Goal: Task Accomplishment & Management: Use online tool/utility

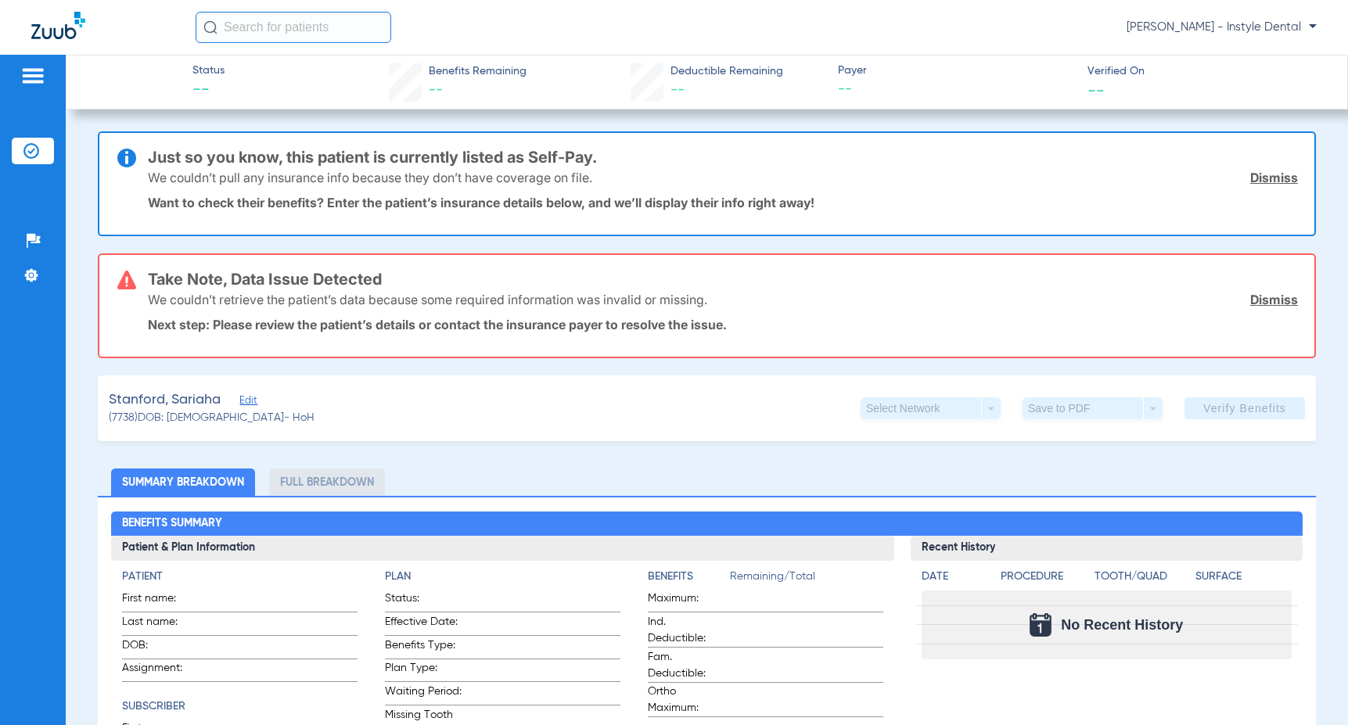
click at [1262, 297] on link "Dismiss" at bounding box center [1274, 300] width 48 height 16
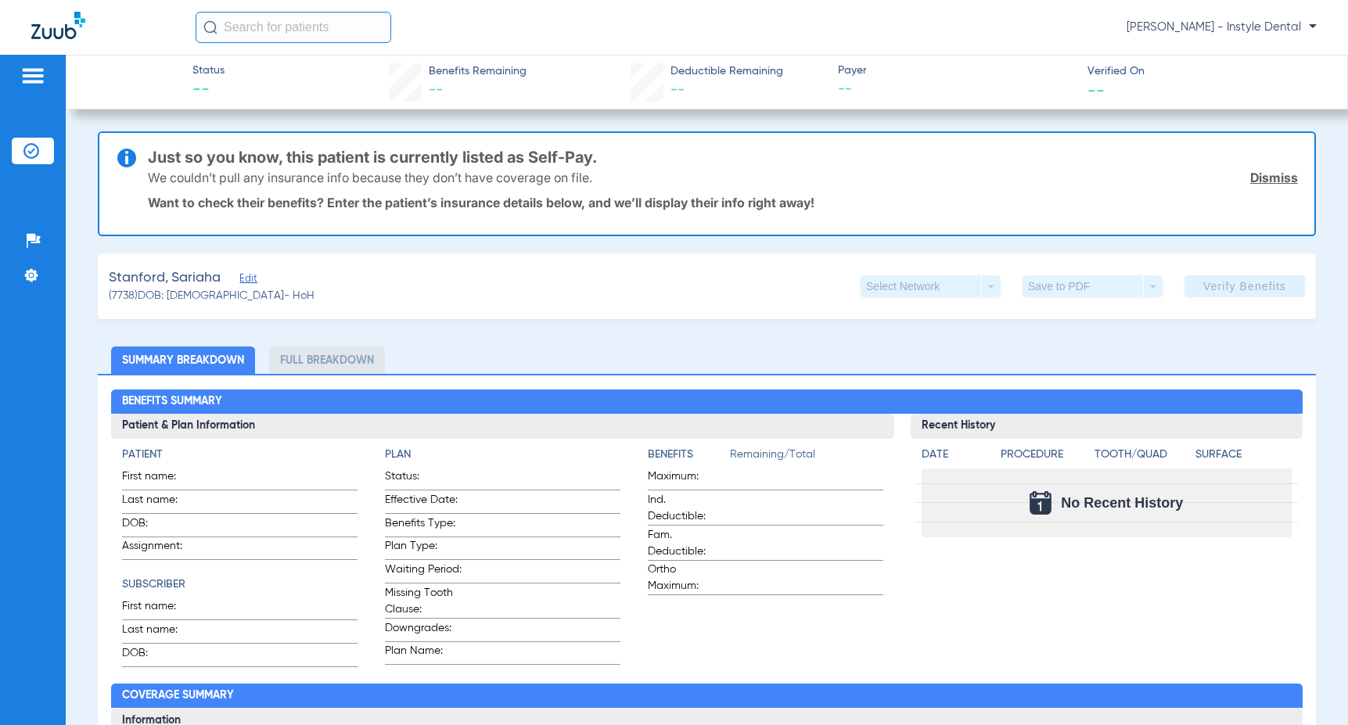
click at [1264, 176] on link "Dismiss" at bounding box center [1274, 178] width 48 height 16
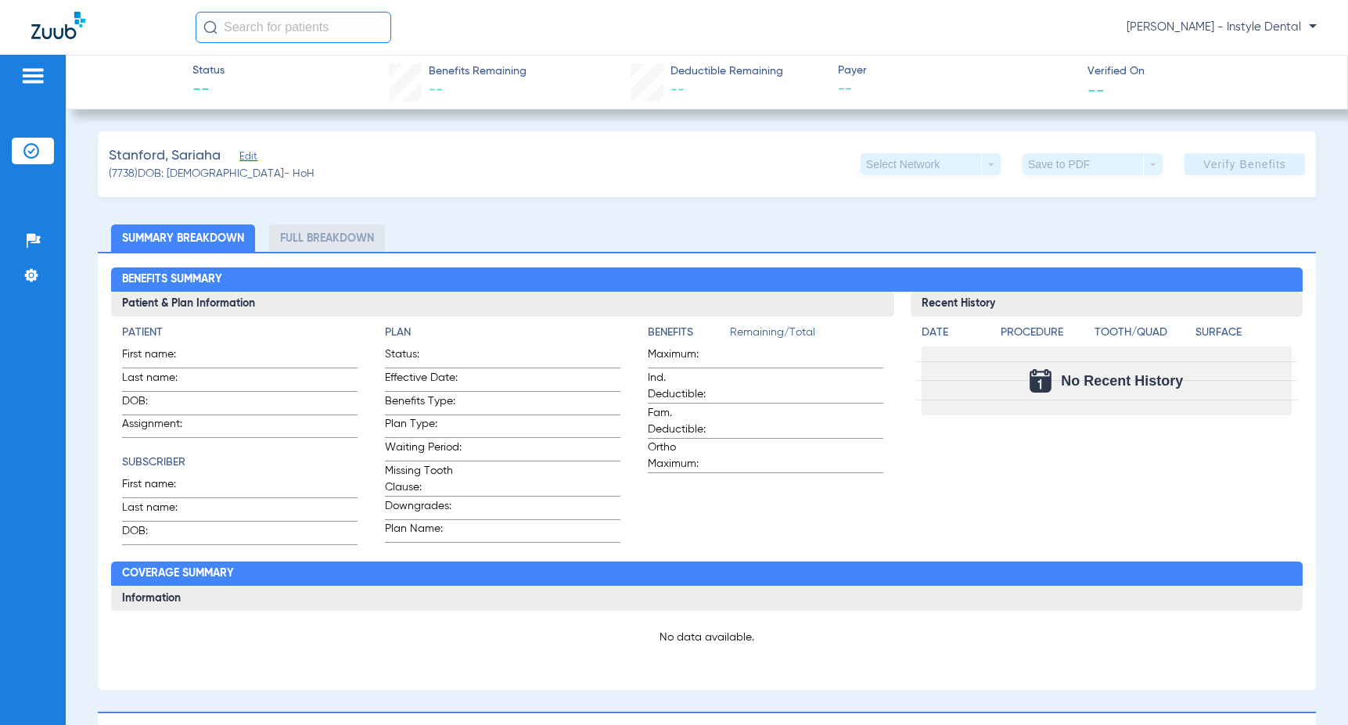
click at [246, 160] on span "Edit" at bounding box center [246, 158] width 14 height 15
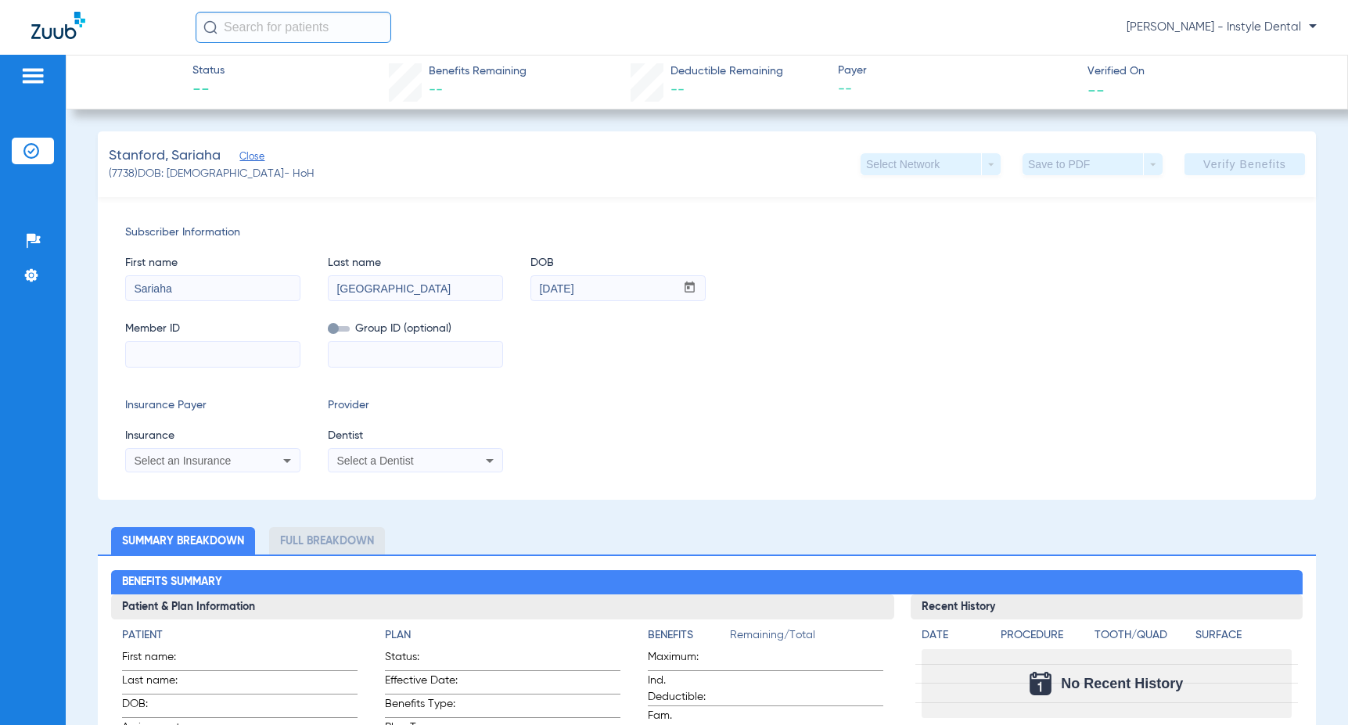
click at [490, 462] on icon at bounding box center [490, 461] width 8 height 4
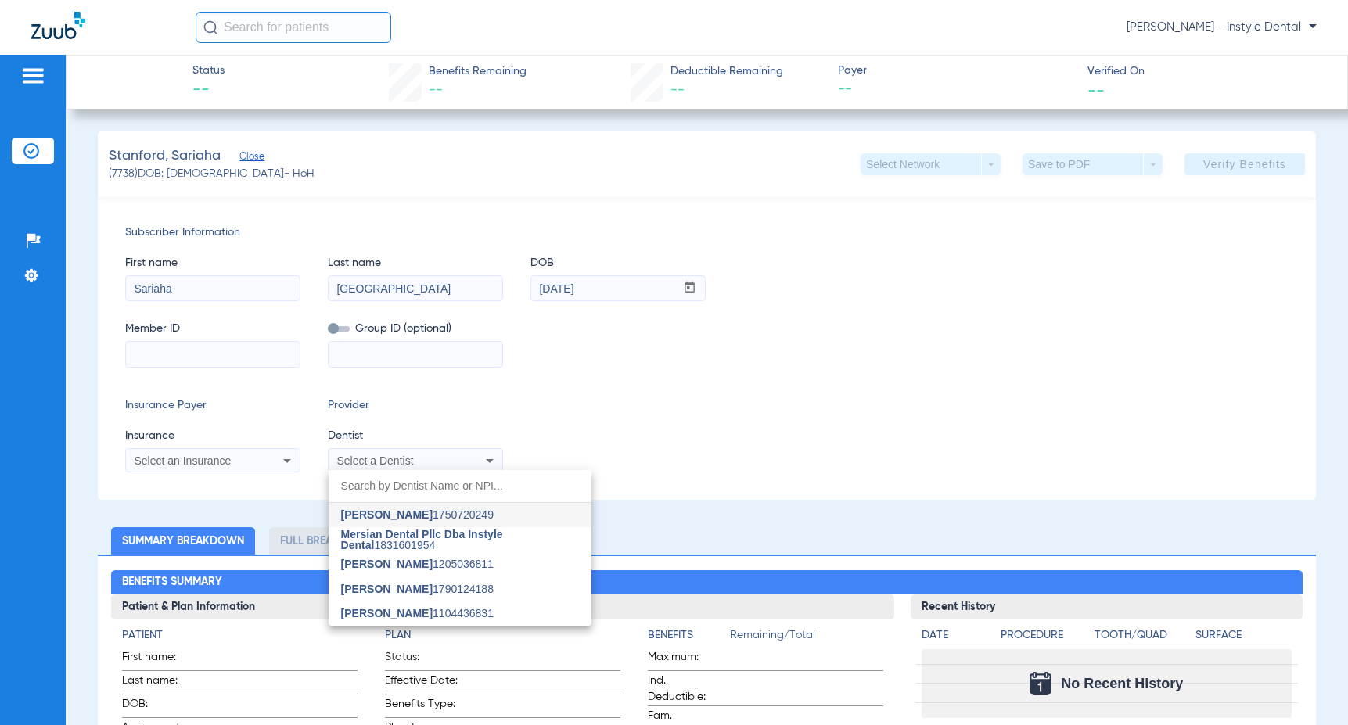
click at [422, 515] on span "Nazanin Ghahremani" at bounding box center [387, 514] width 92 height 13
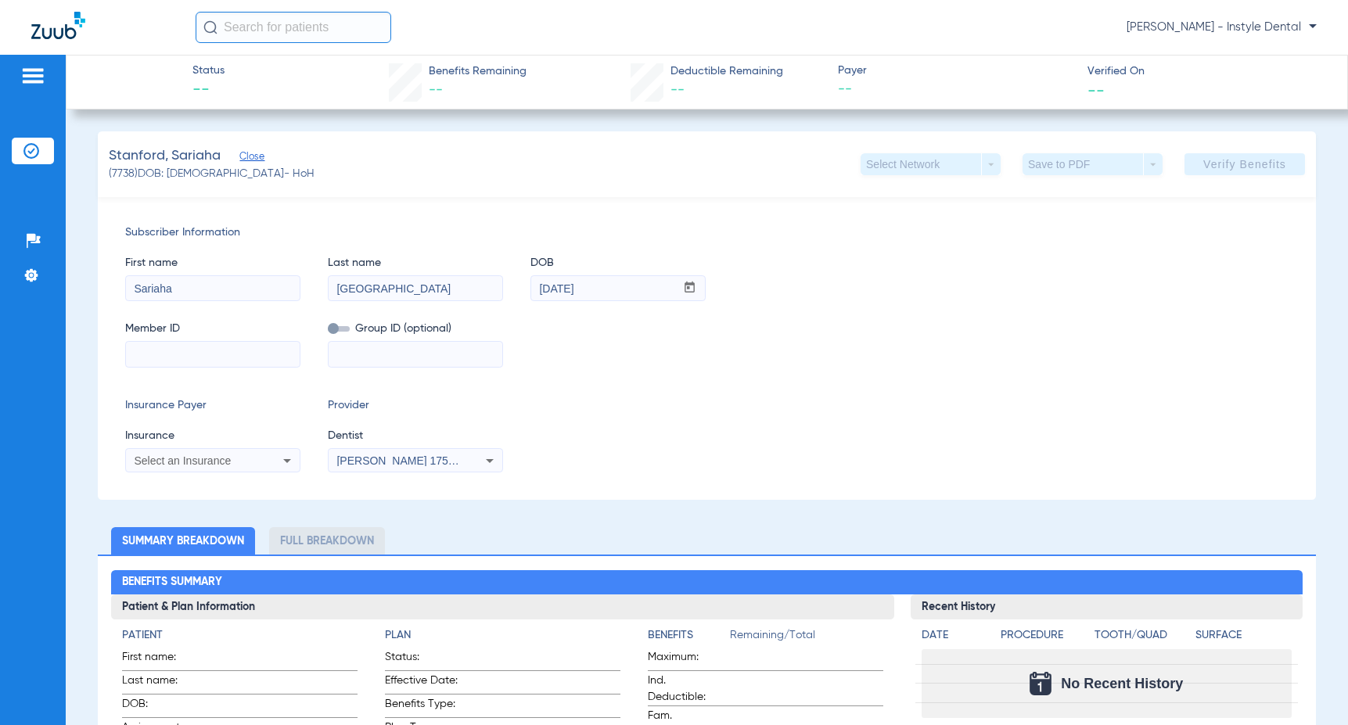
drag, startPoint x: 287, startPoint y: 461, endPoint x: 282, endPoint y: 454, distance: 8.5
click at [285, 460] on icon at bounding box center [287, 461] width 8 height 4
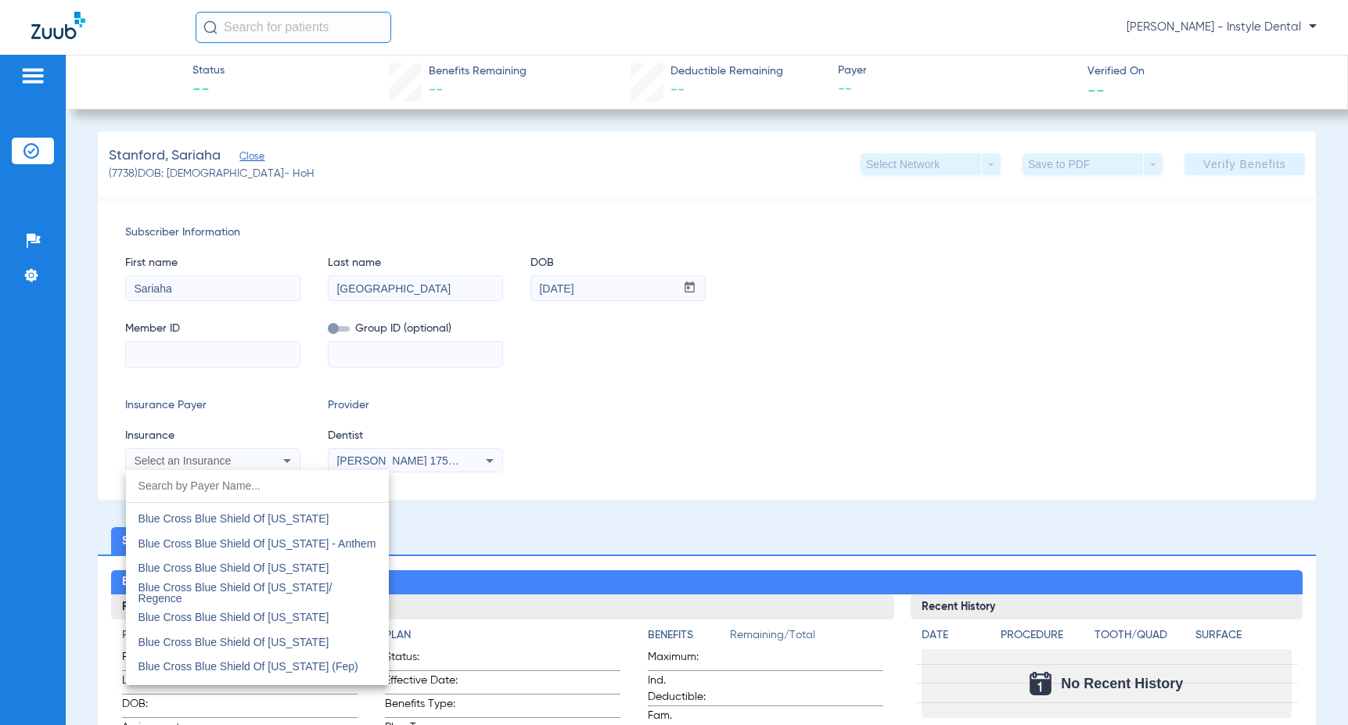
scroll to position [1825, 0]
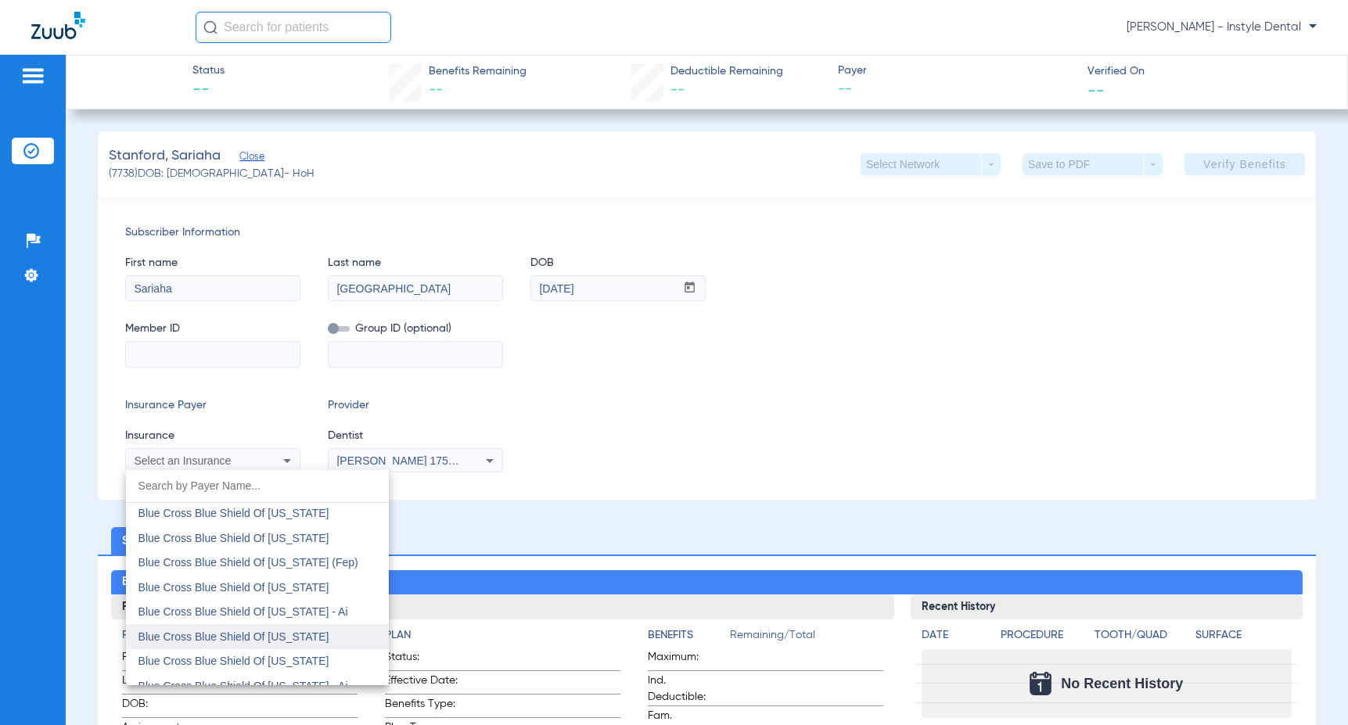
click at [282, 638] on span "Blue Cross Blue Shield Of Texas" at bounding box center [233, 636] width 191 height 13
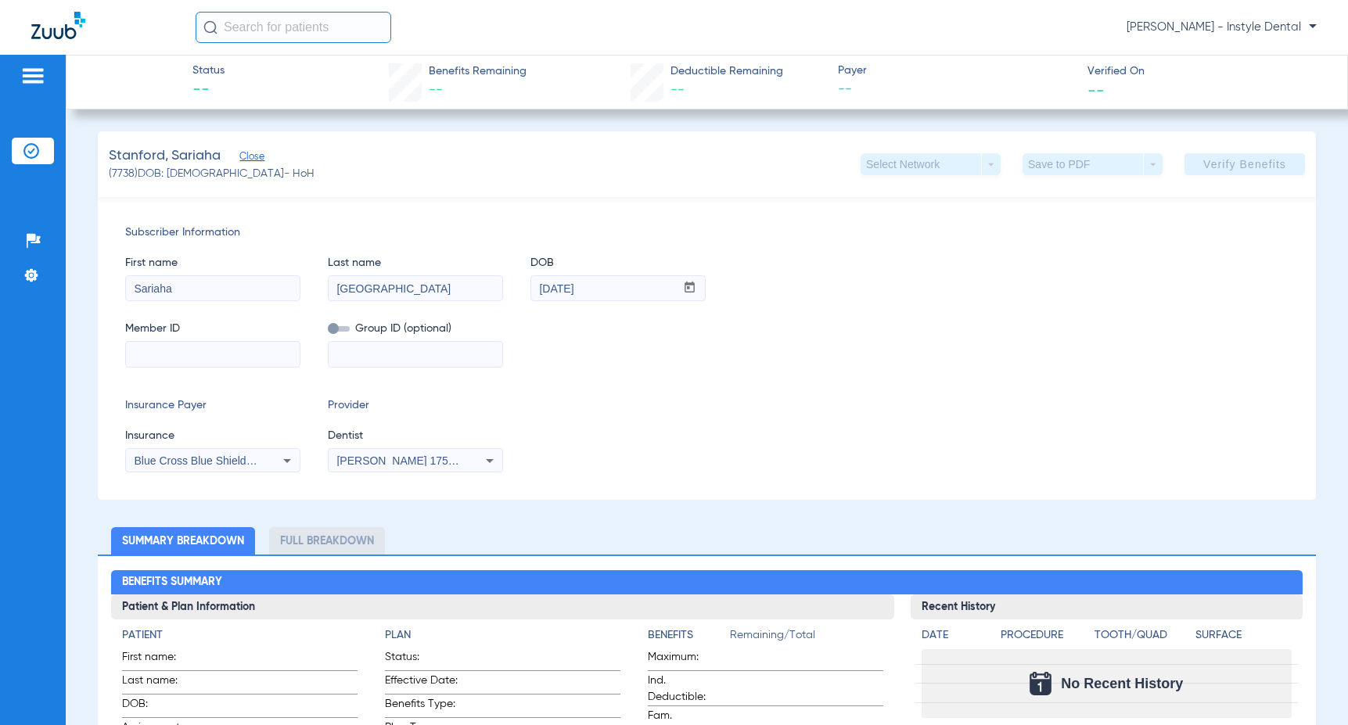
click at [141, 350] on input at bounding box center [213, 354] width 174 height 25
type input "812747599"
click at [1228, 162] on span "Verify Benefits" at bounding box center [1244, 164] width 83 height 13
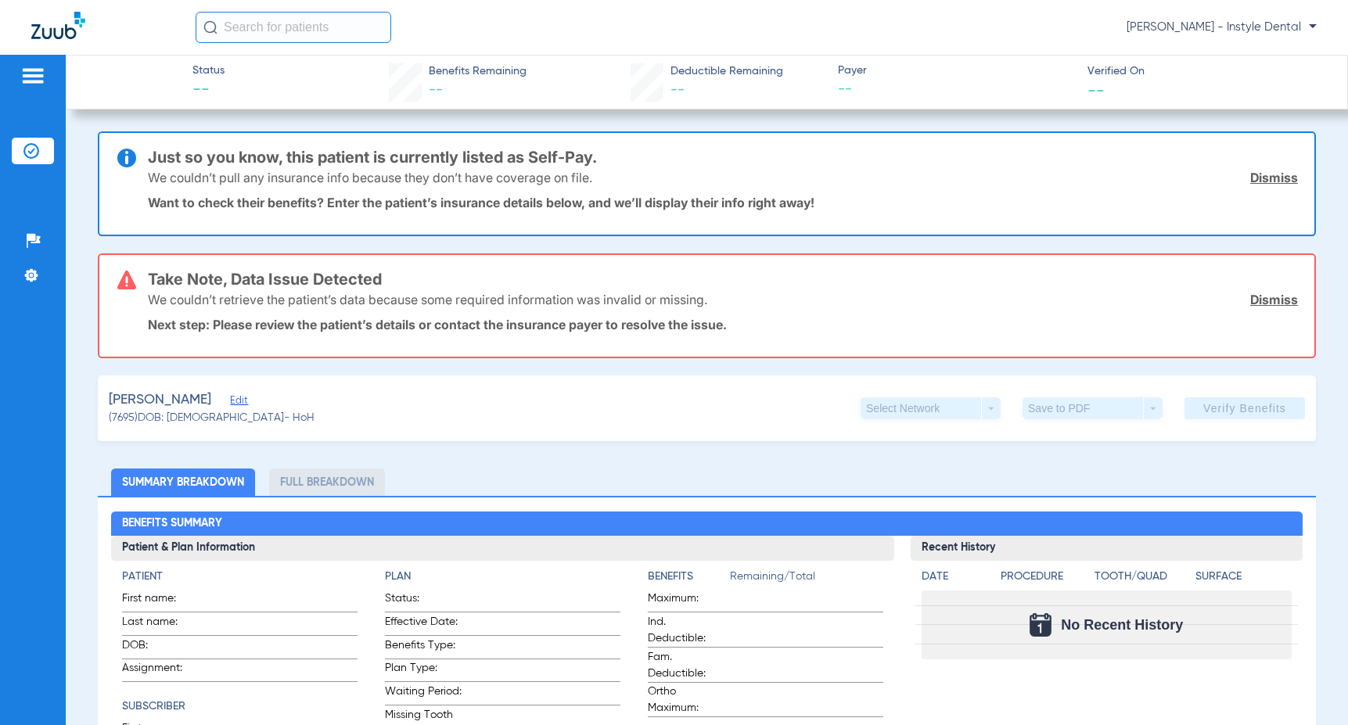
drag, startPoint x: 1256, startPoint y: 301, endPoint x: 1250, endPoint y: 288, distance: 14.7
click at [1255, 301] on link "Dismiss" at bounding box center [1274, 300] width 48 height 16
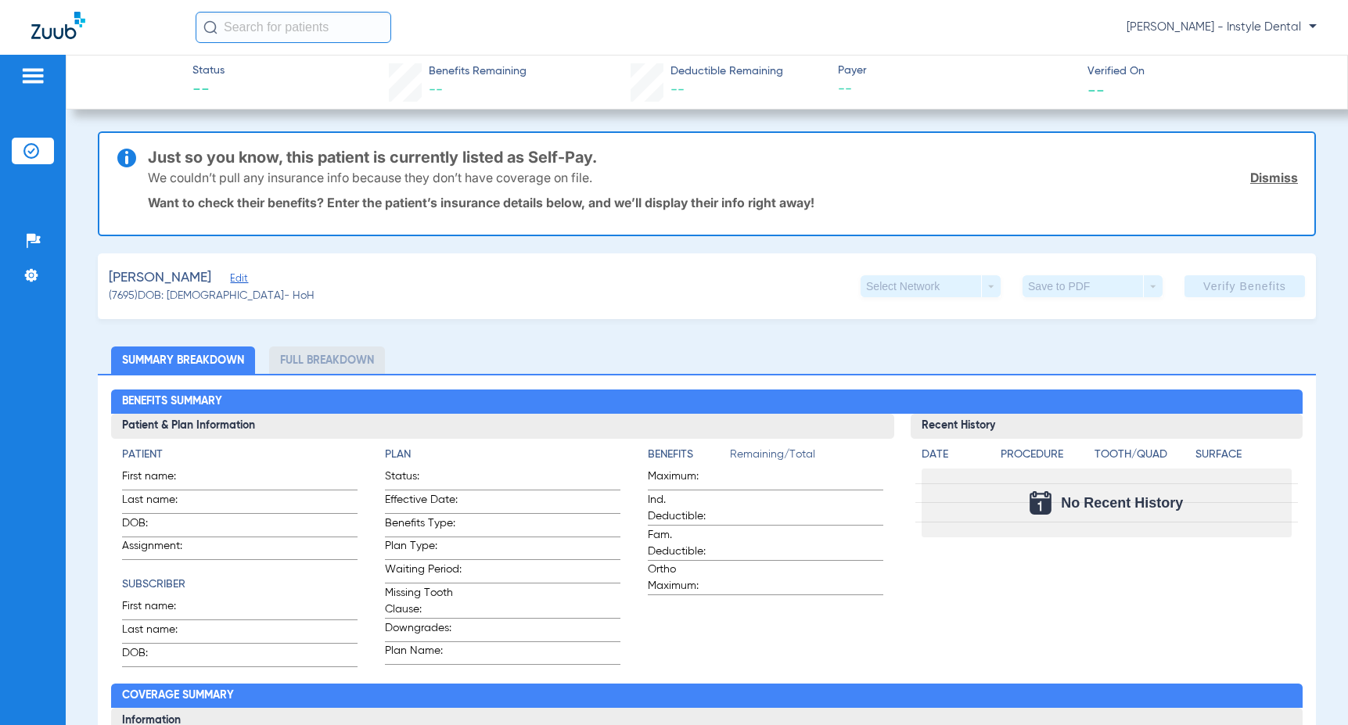
click at [1255, 182] on link "Dismiss" at bounding box center [1274, 178] width 48 height 16
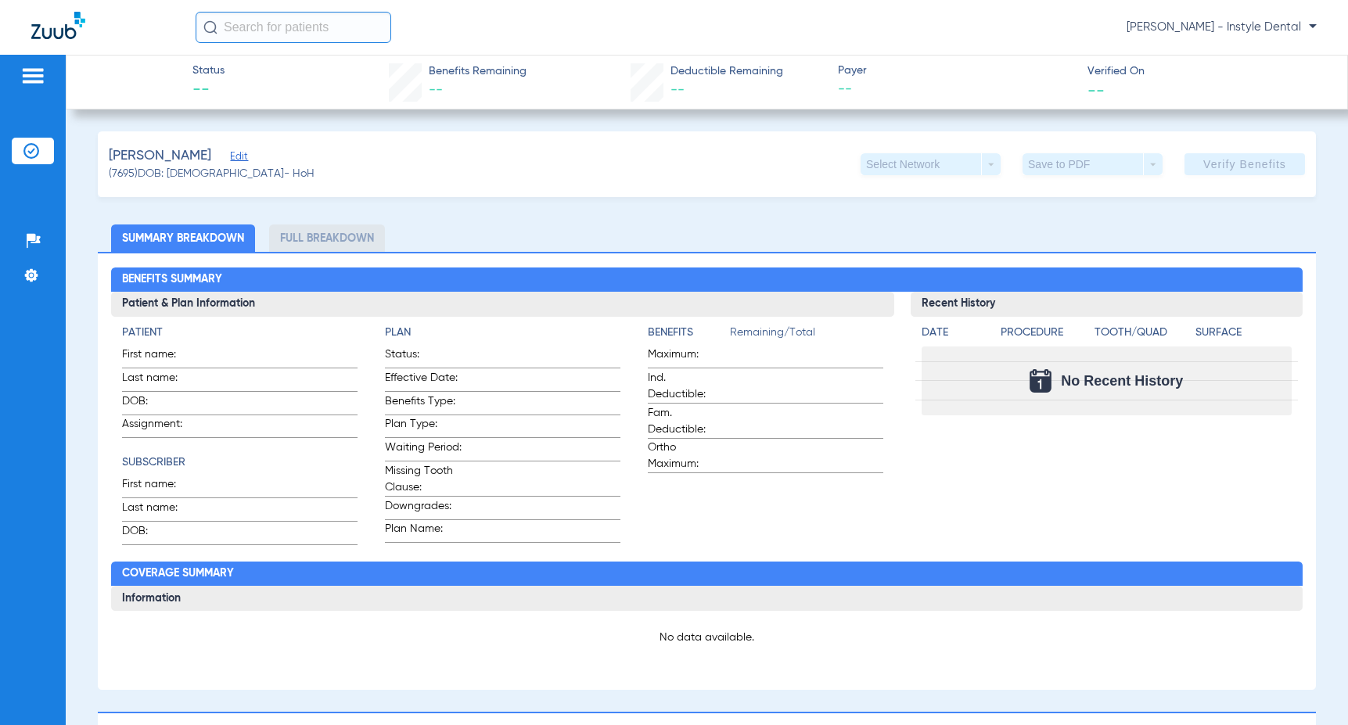
click at [244, 159] on span "Edit" at bounding box center [237, 158] width 14 height 15
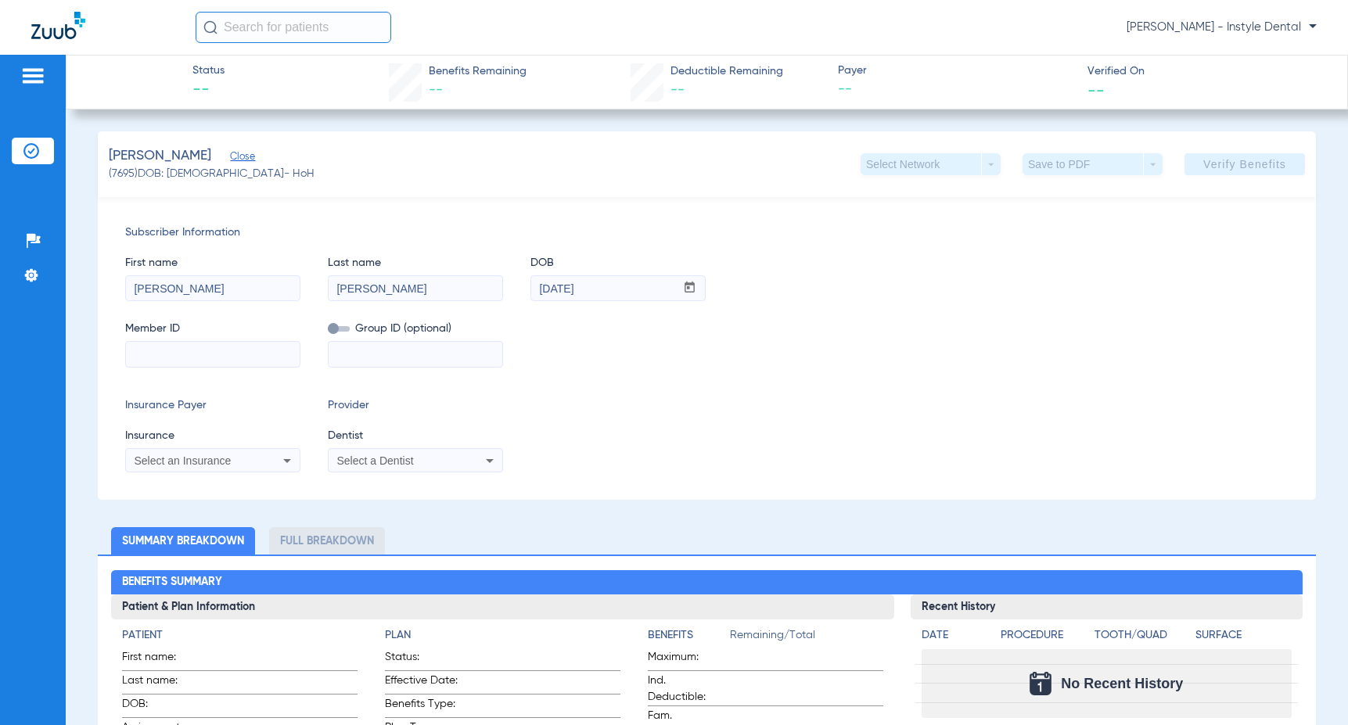
click at [138, 356] on input at bounding box center [213, 354] width 174 height 25
type input "F30133858"
click at [484, 459] on icon at bounding box center [489, 460] width 19 height 19
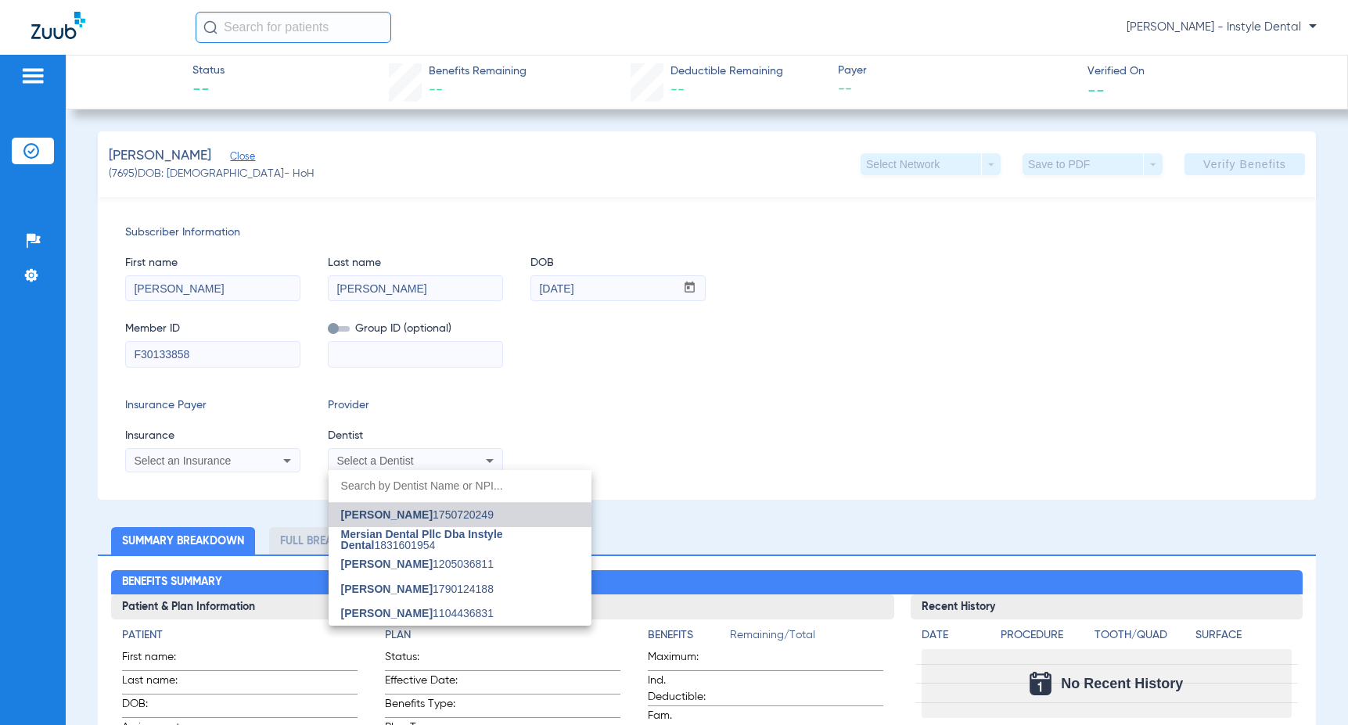
drag, startPoint x: 424, startPoint y: 515, endPoint x: 414, endPoint y: 513, distance: 10.3
click at [418, 515] on span "[PERSON_NAME]" at bounding box center [387, 514] width 92 height 13
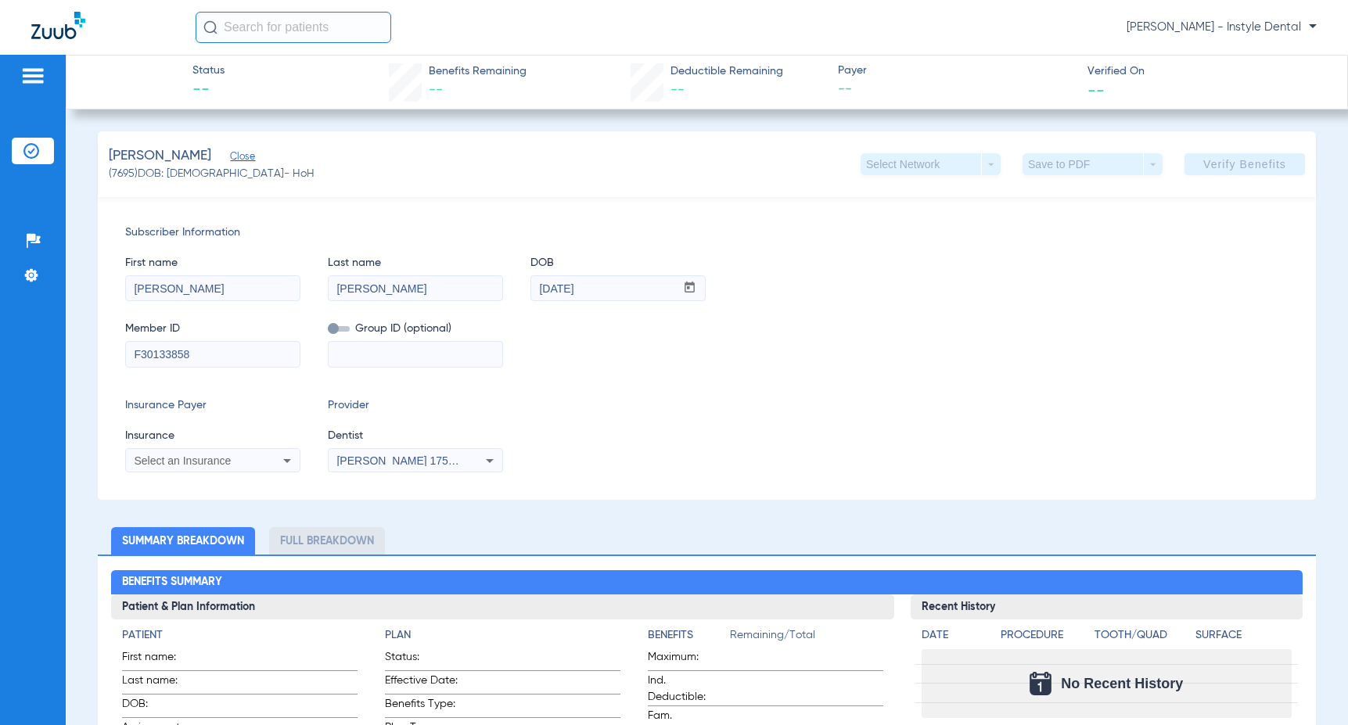
click at [287, 460] on icon at bounding box center [287, 461] width 8 height 4
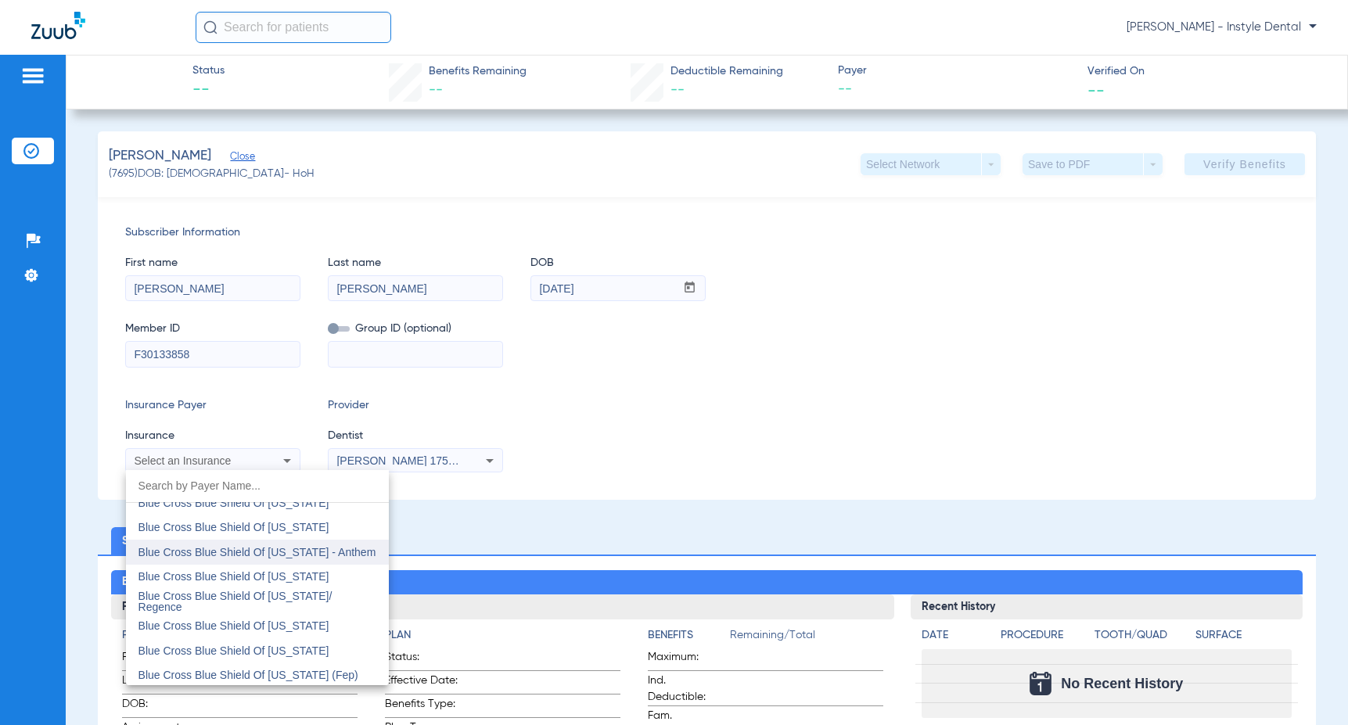
scroll to position [1874, 0]
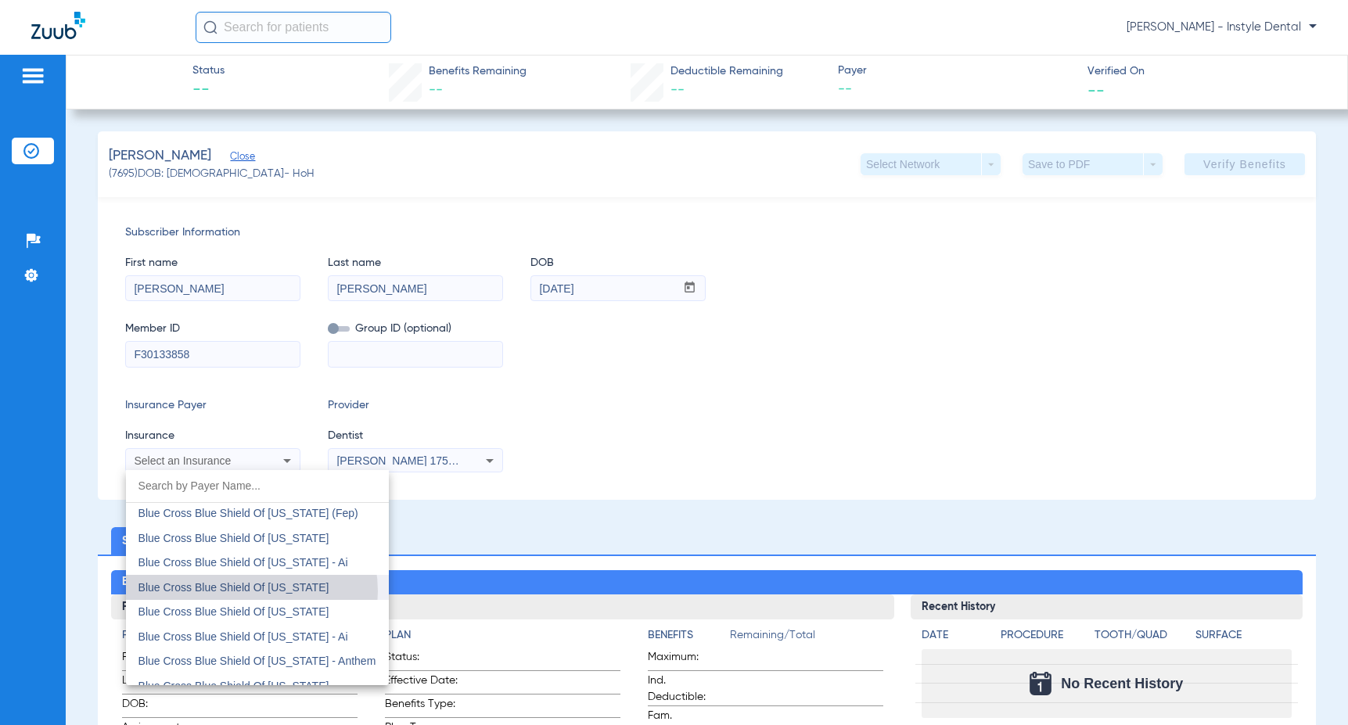
click at [248, 591] on span "Blue Cross Blue Shield Of Texas" at bounding box center [233, 587] width 191 height 13
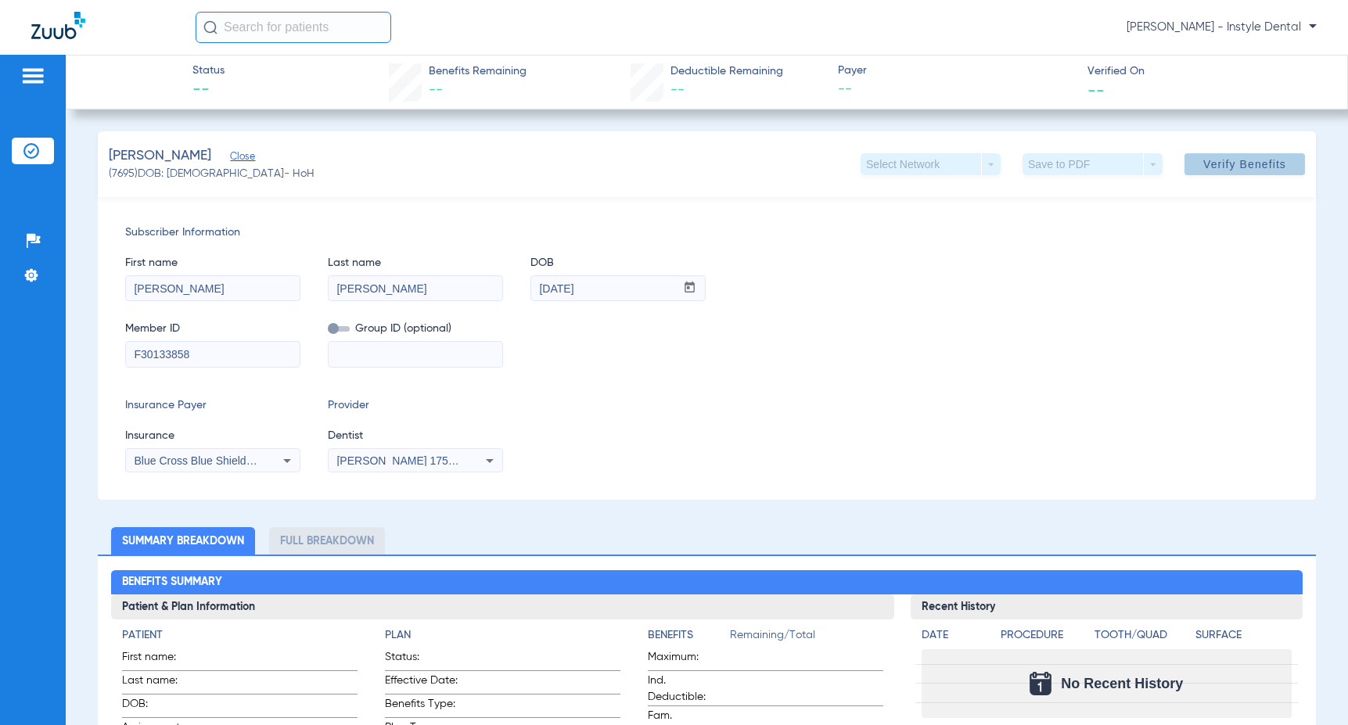
drag, startPoint x: 1259, startPoint y: 165, endPoint x: 898, endPoint y: 92, distance: 368.0
click at [1254, 165] on span "Verify Benefits" at bounding box center [1244, 164] width 83 height 13
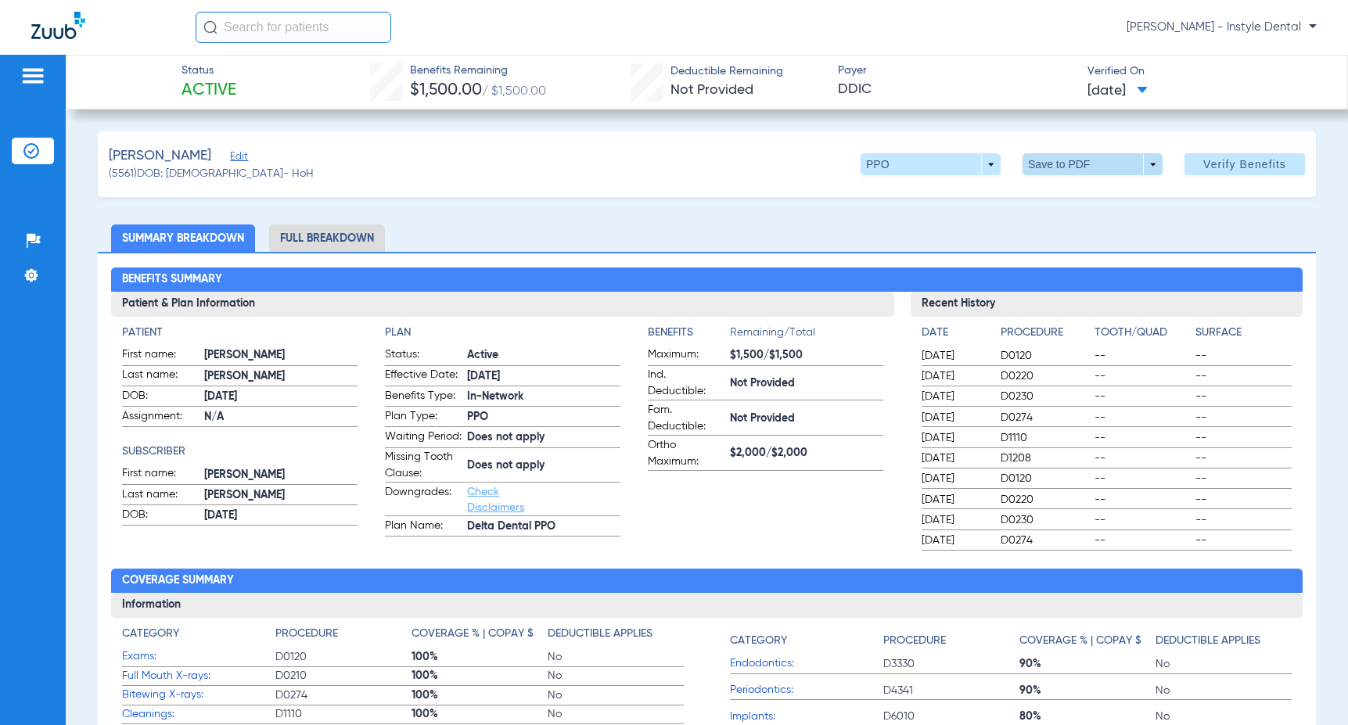
click at [1086, 162] on span at bounding box center [1093, 164] width 38 height 38
click at [1098, 195] on span "Save to PDF" at bounding box center [1086, 195] width 62 height 11
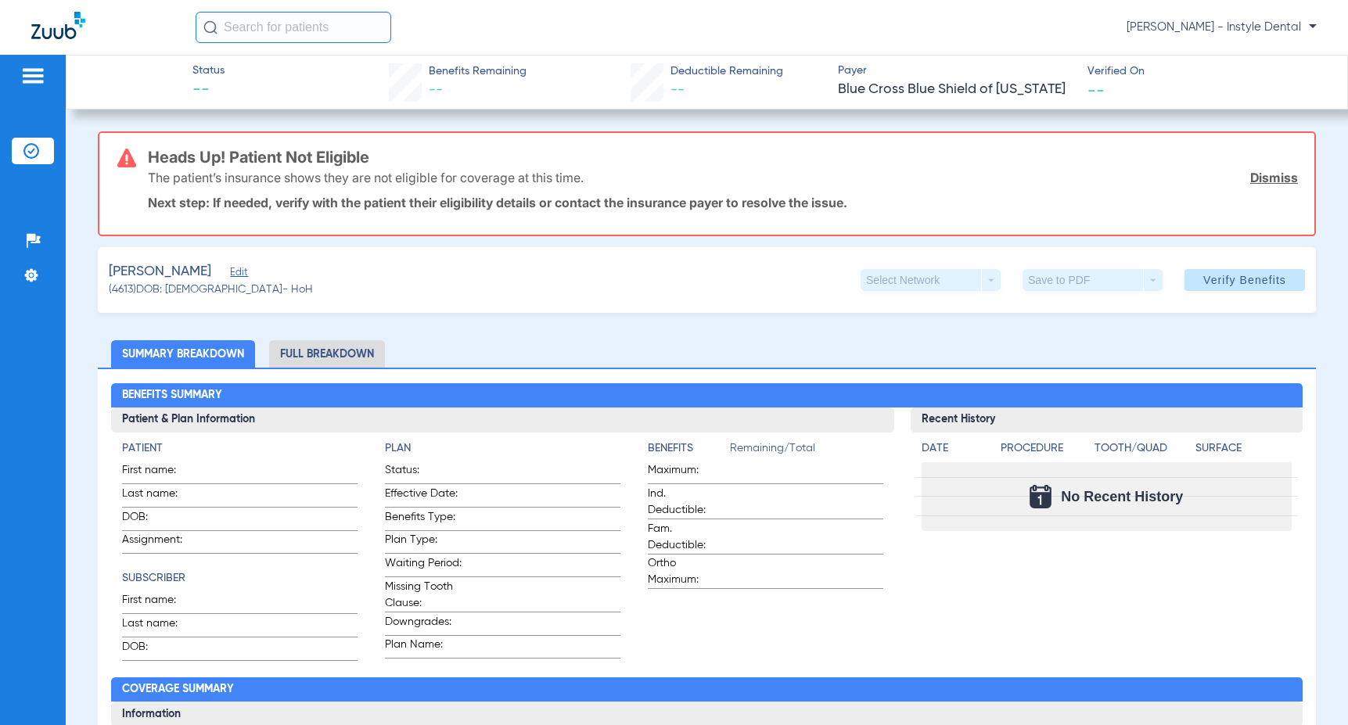
click at [1268, 177] on link "Dismiss" at bounding box center [1274, 178] width 48 height 16
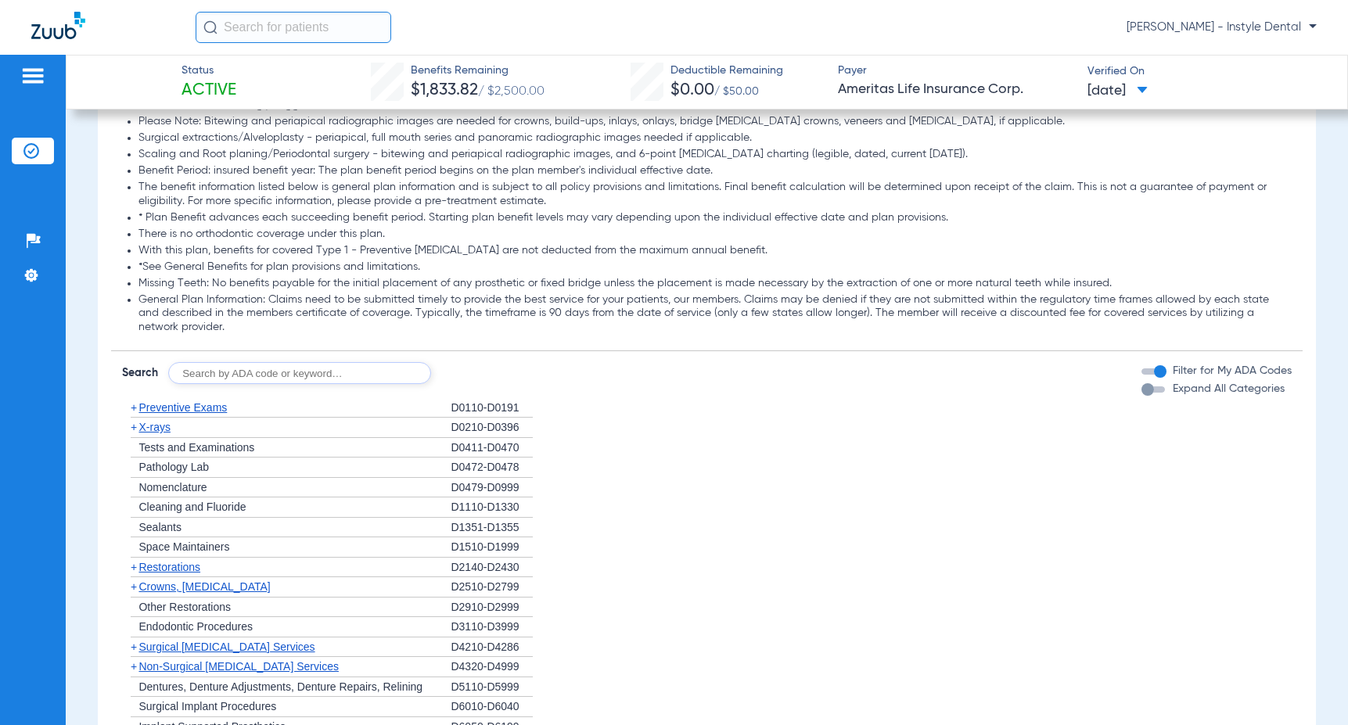
scroll to position [886, 0]
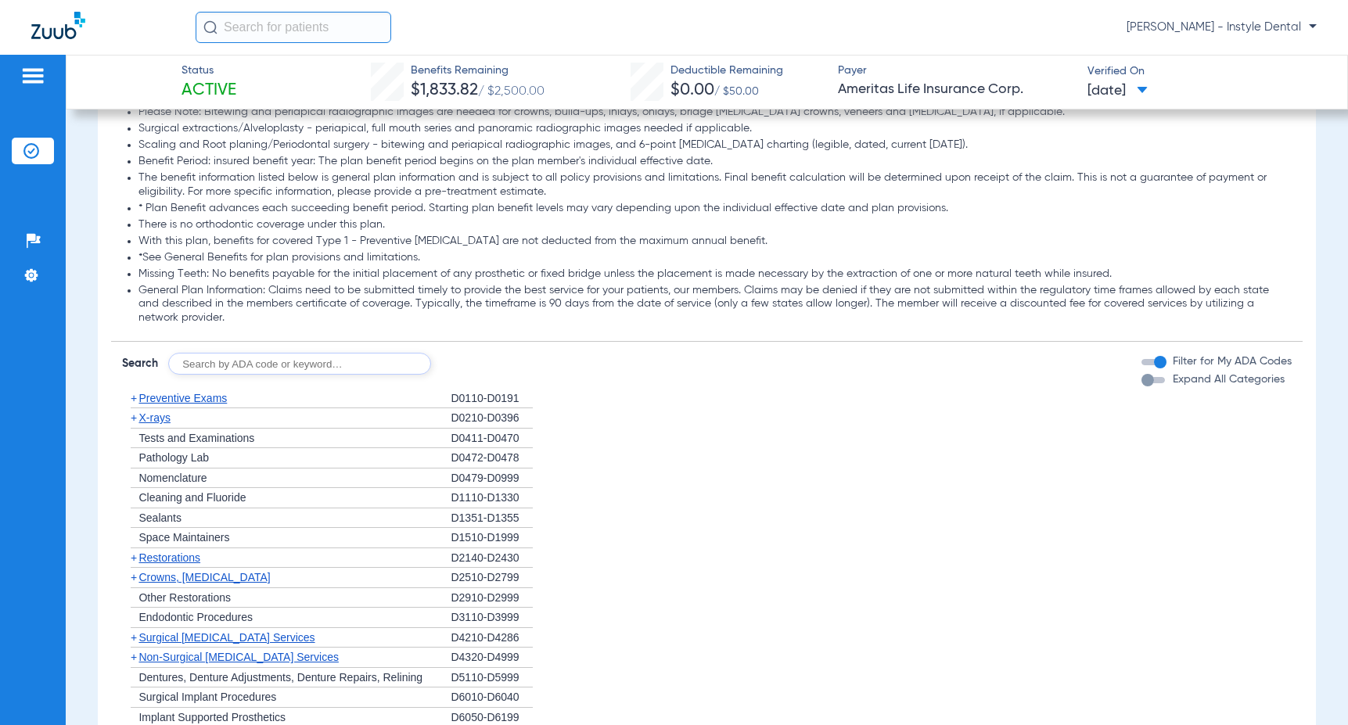
click at [199, 361] on input "text" at bounding box center [299, 364] width 263 height 22
type input "D9944"
click at [480, 361] on button "Search" at bounding box center [489, 364] width 62 height 22
